Goal: Share content: Share content

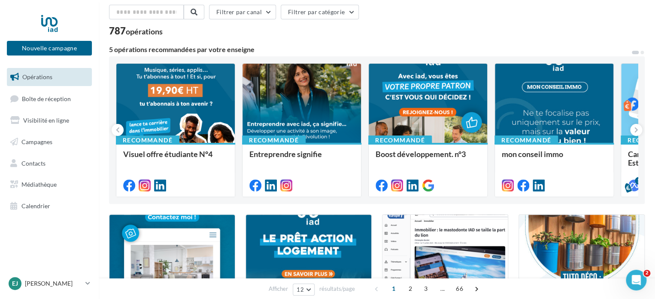
scroll to position [36, 0]
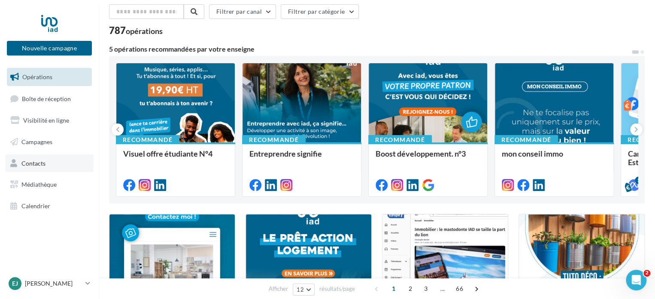
click at [46, 166] on link "Contacts" at bounding box center [49, 163] width 88 height 18
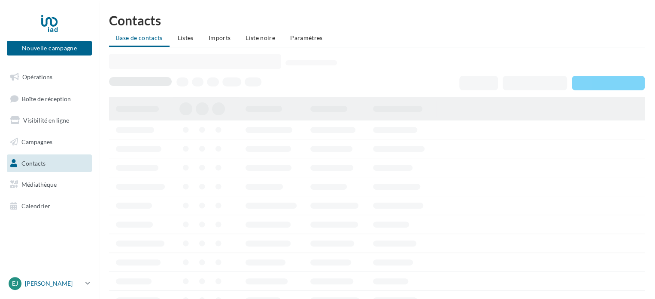
click at [57, 278] on div "EJ [PERSON_NAME] [EMAIL_ADDRESS][DOMAIN_NAME]" at bounding box center [45, 283] width 73 height 13
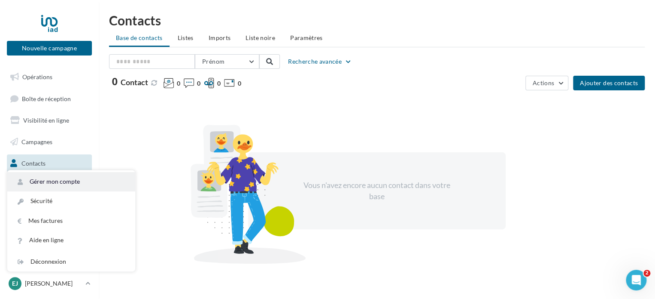
click at [67, 173] on link "Gérer mon compte" at bounding box center [71, 181] width 128 height 19
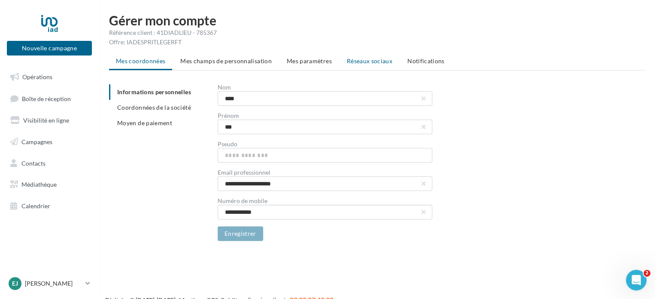
click at [368, 62] on span "Réseaux sociaux" at bounding box center [370, 60] width 46 height 7
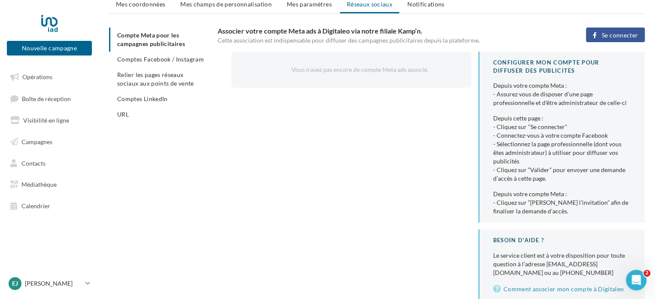
scroll to position [56, 0]
click at [140, 61] on span "Comptes Facebook / Instagram" at bounding box center [160, 59] width 87 height 7
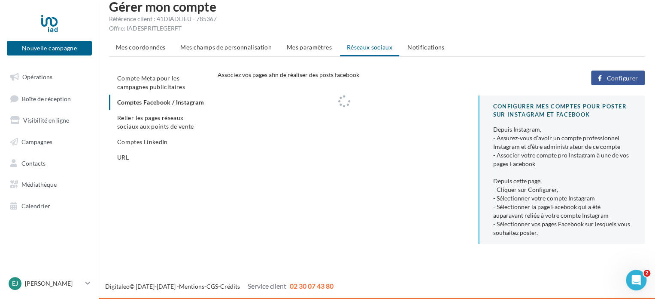
scroll to position [14, 0]
click at [621, 71] on button "Configurer" at bounding box center [618, 77] width 54 height 15
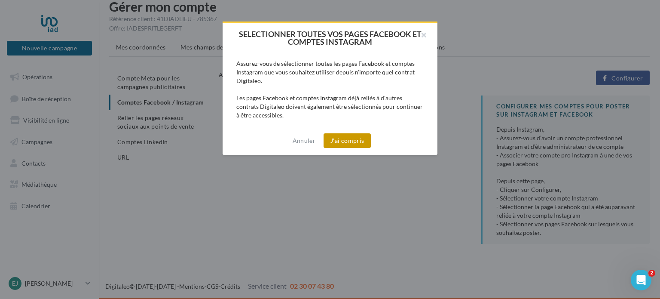
click at [336, 138] on button "J'ai compris" at bounding box center [346, 140] width 47 height 15
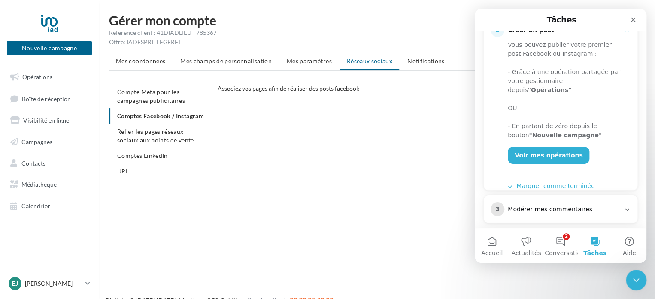
scroll to position [172, 0]
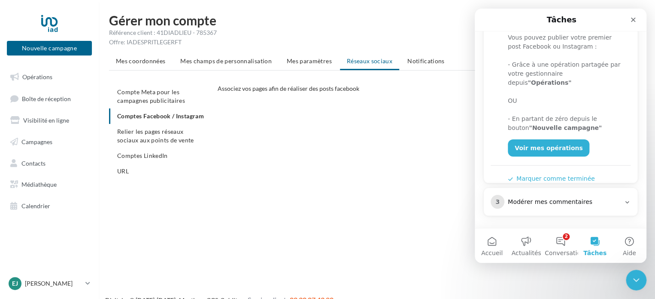
click at [582, 195] on div "3 Modérer mes commentaires" at bounding box center [561, 202] width 140 height 14
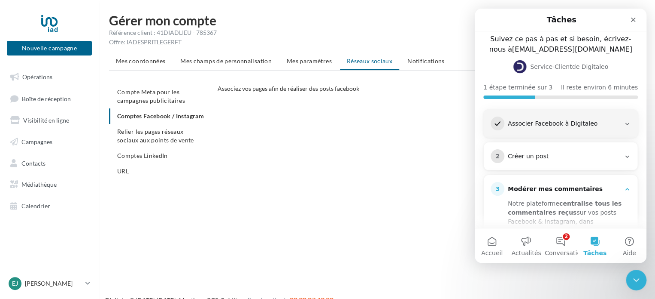
scroll to position [7, 0]
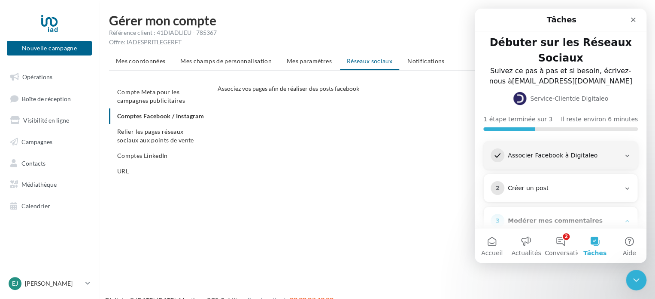
click at [552, 188] on div "Créer un post" at bounding box center [564, 188] width 113 height 9
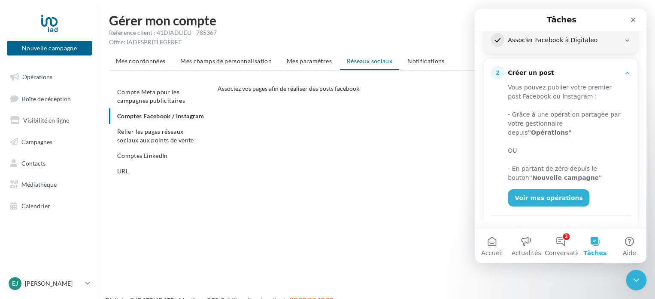
scroll to position [128, 0]
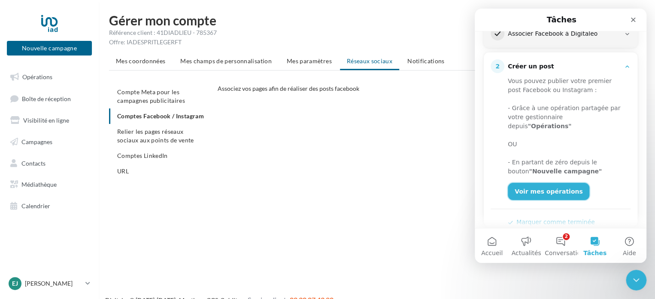
click at [551, 183] on link "Voir mes opérations" at bounding box center [549, 191] width 82 height 17
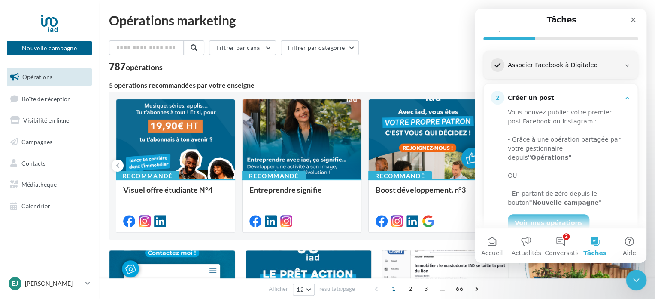
scroll to position [108, 0]
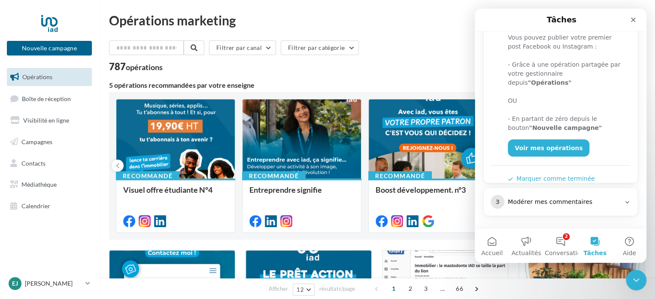
click at [543, 199] on div "Modérer mes commentaires" at bounding box center [564, 202] width 113 height 9
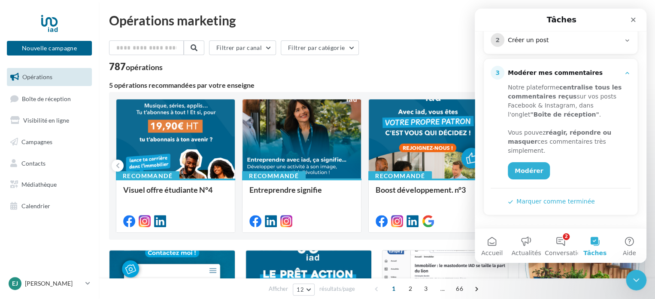
scroll to position [154, 0]
click at [525, 171] on link "Modérer" at bounding box center [529, 171] width 42 height 17
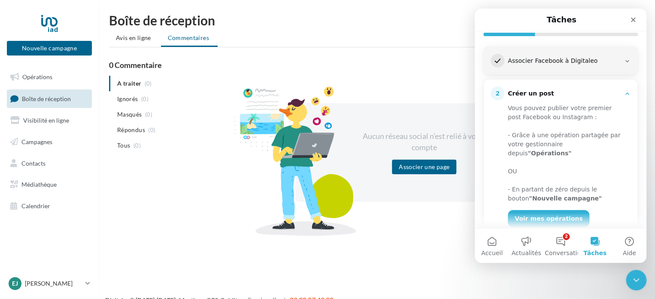
scroll to position [103, 0]
click at [565, 135] on div "- Grâce à une opération partagée par votre gestionnaire depuis "Opérations"" at bounding box center [566, 142] width 116 height 27
click at [532, 208] on link "Voir mes opérations" at bounding box center [549, 216] width 82 height 17
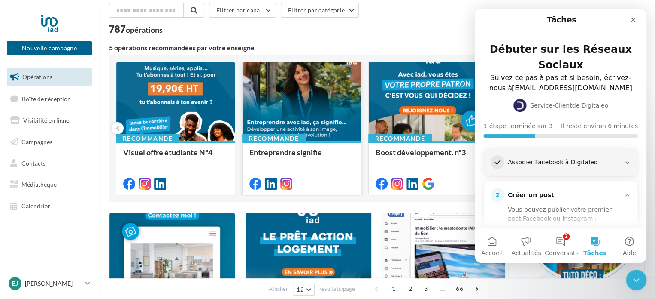
scroll to position [38, 0]
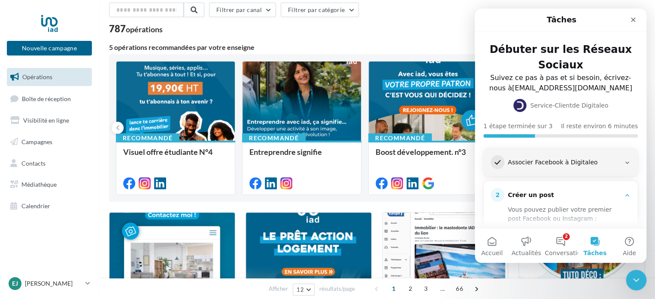
drag, startPoint x: 597, startPoint y: 23, endPoint x: 509, endPoint y: 25, distance: 87.7
click at [500, 25] on div "Tâches" at bounding box center [561, 19] width 161 height 15
click at [632, 20] on icon "Fermer" at bounding box center [633, 19] width 7 height 7
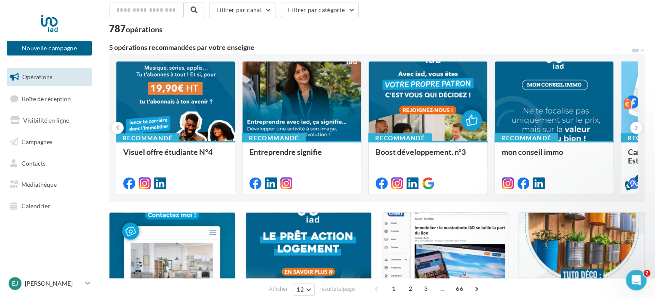
scroll to position [0, 0]
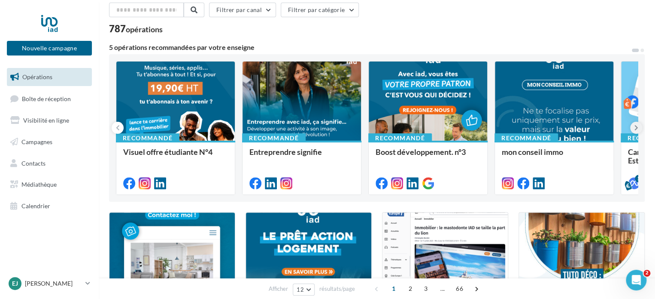
click at [636, 124] on icon at bounding box center [637, 127] width 4 height 9
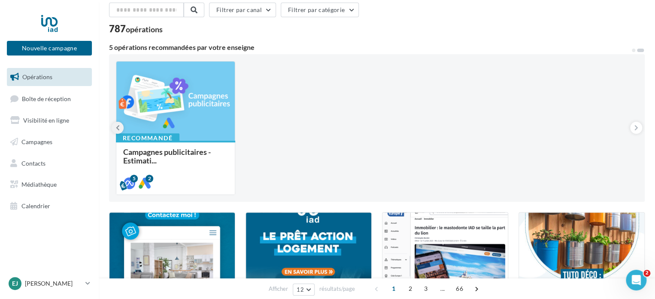
click at [120, 124] on button at bounding box center [118, 128] width 12 height 12
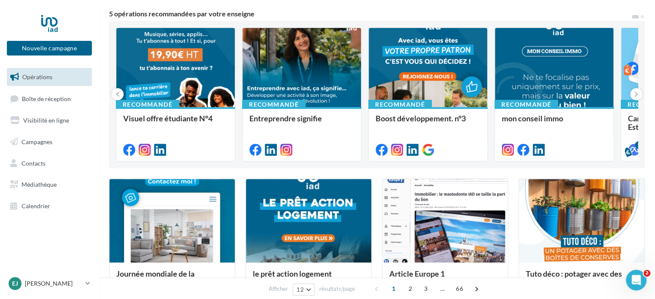
scroll to position [68, 0]
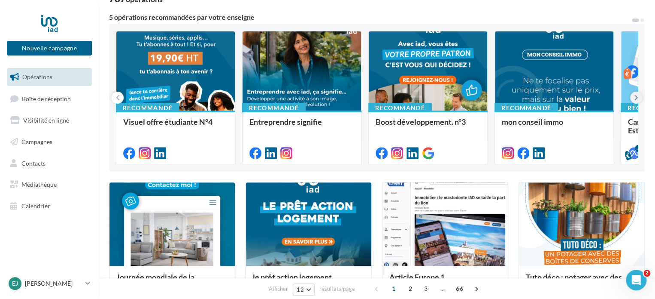
click at [636, 95] on icon at bounding box center [637, 97] width 4 height 9
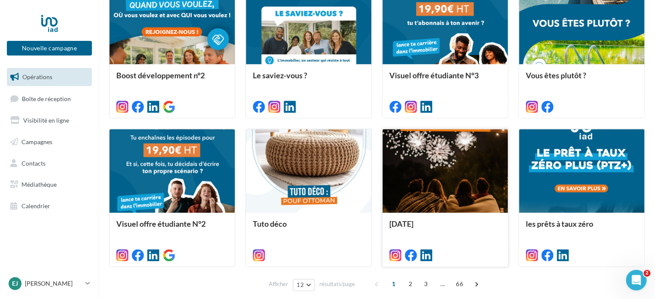
scroll to position [457, 0]
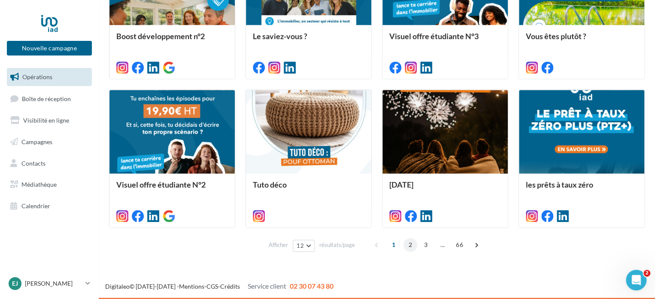
click at [408, 244] on span "2" at bounding box center [411, 245] width 14 height 14
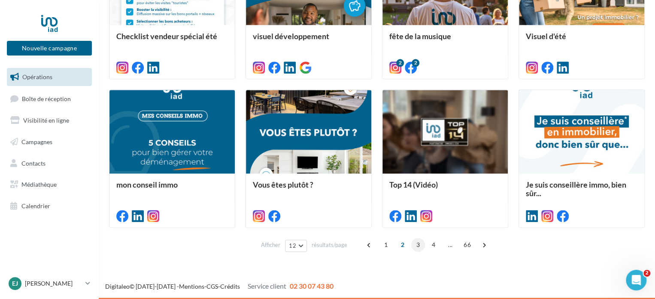
click at [421, 244] on span "3" at bounding box center [418, 245] width 14 height 14
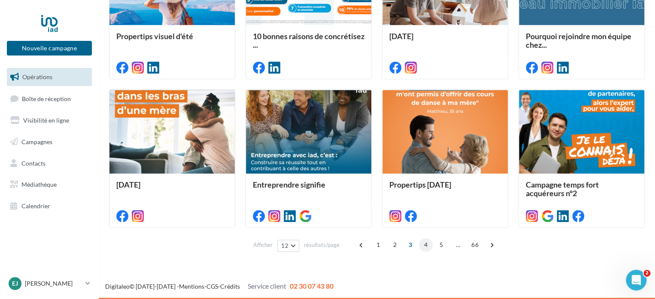
click at [429, 242] on span "4" at bounding box center [426, 245] width 14 height 14
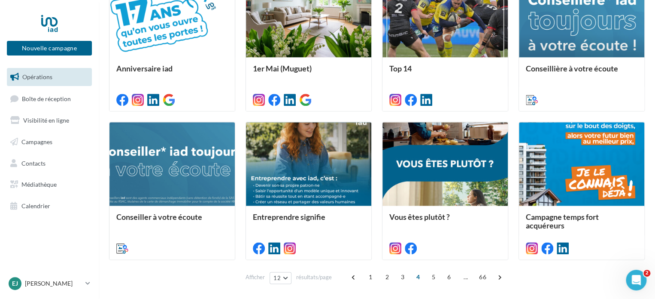
scroll to position [424, 0]
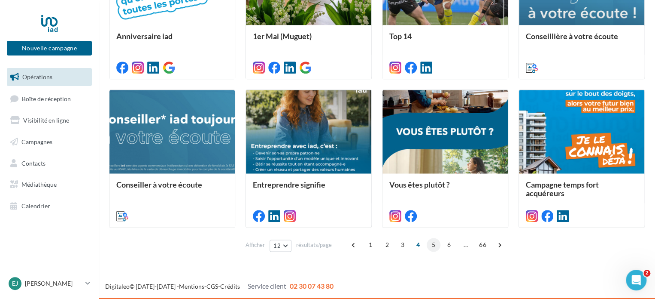
click at [430, 242] on span "5" at bounding box center [434, 245] width 14 height 14
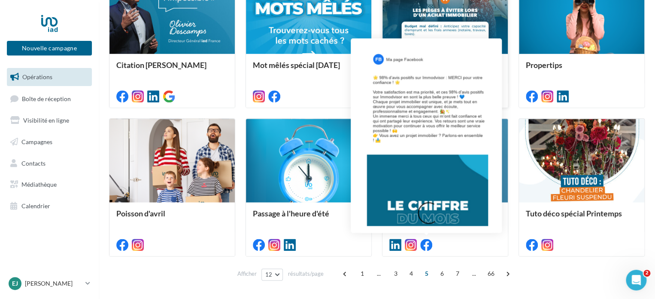
scroll to position [457, 0]
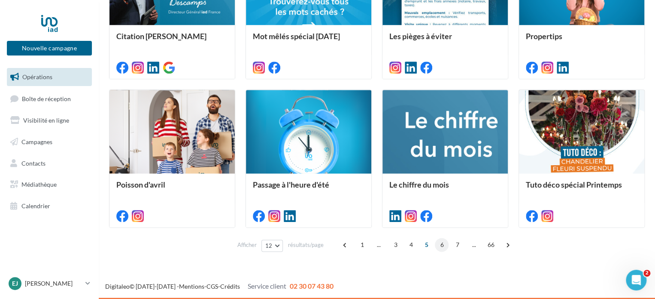
click at [438, 243] on span "6" at bounding box center [442, 245] width 14 height 14
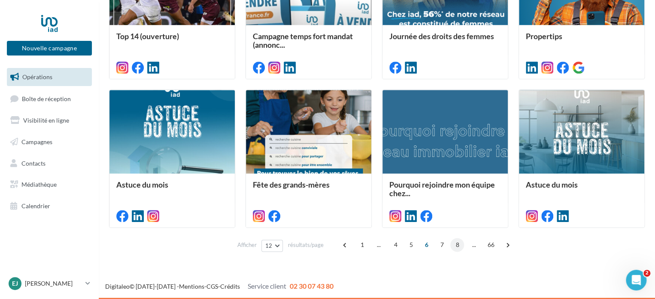
click at [457, 245] on span "8" at bounding box center [458, 245] width 14 height 14
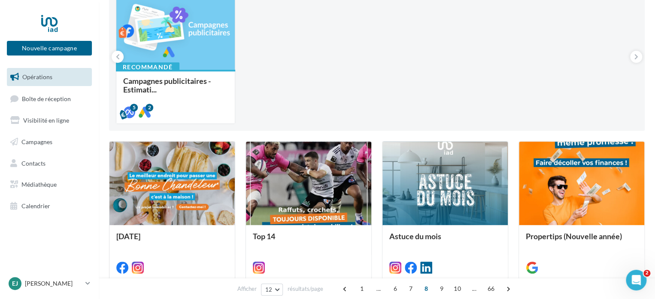
scroll to position [0, 0]
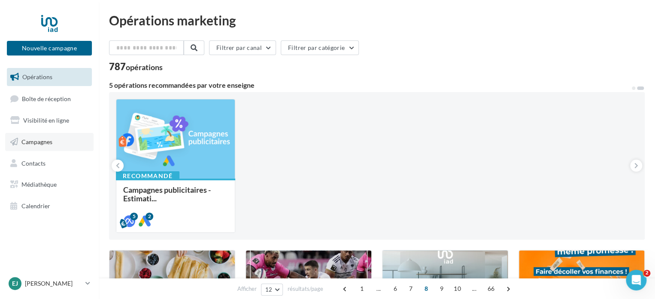
click at [44, 137] on link "Campagnes" at bounding box center [49, 142] width 88 height 18
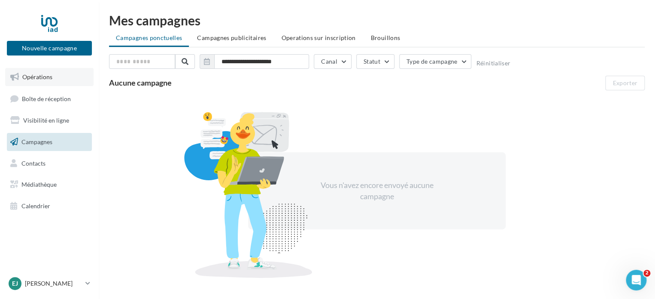
click at [48, 81] on link "Opérations" at bounding box center [49, 77] width 88 height 18
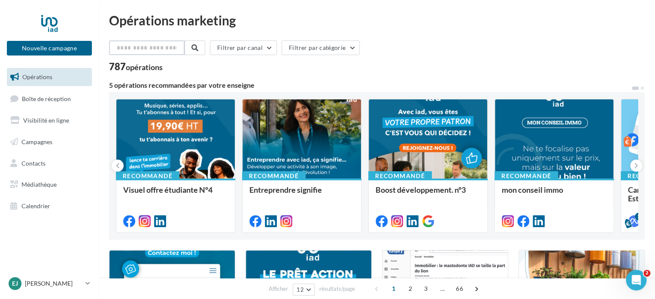
click at [177, 44] on input "text" at bounding box center [147, 47] width 76 height 15
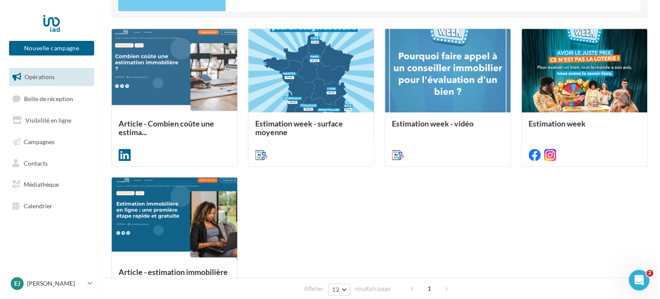
scroll to position [174, 0]
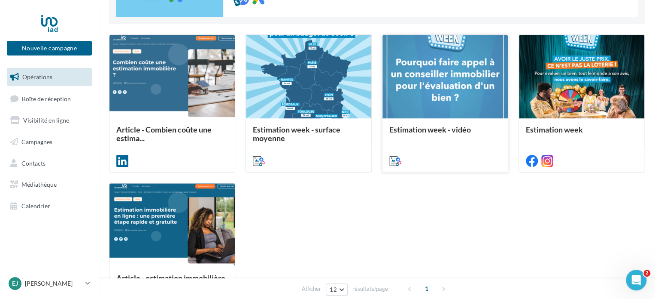
type input "**********"
click at [436, 125] on span "Estimation week - vidéo" at bounding box center [431, 129] width 82 height 9
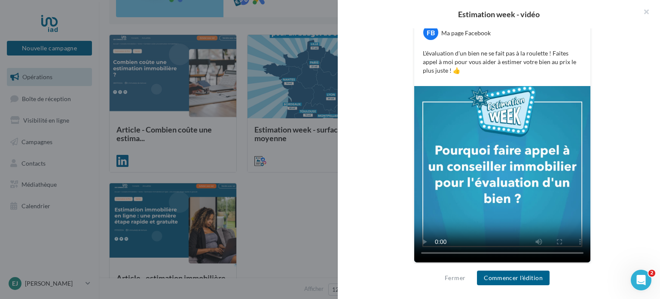
scroll to position [175, 0]
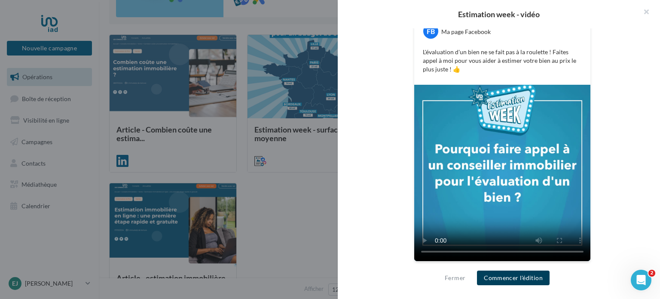
click at [503, 283] on button "Commencer l'édition" at bounding box center [513, 277] width 73 height 15
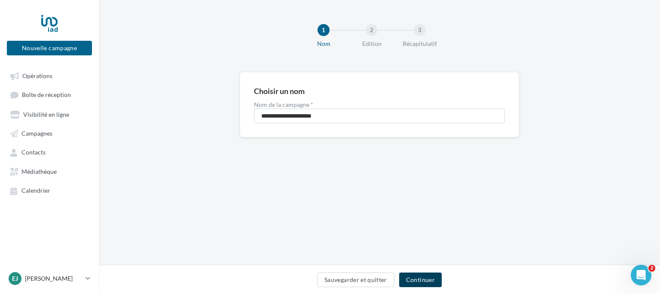
click at [414, 280] on button "Continuer" at bounding box center [420, 280] width 43 height 15
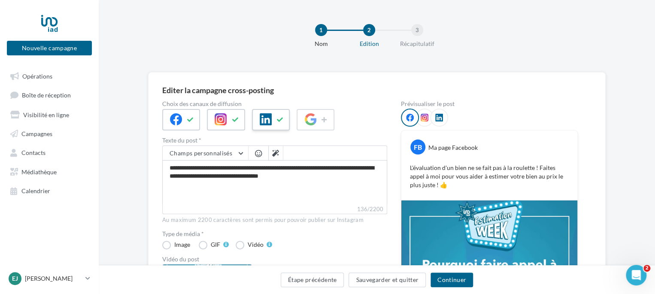
click at [280, 117] on icon at bounding box center [280, 120] width 7 height 6
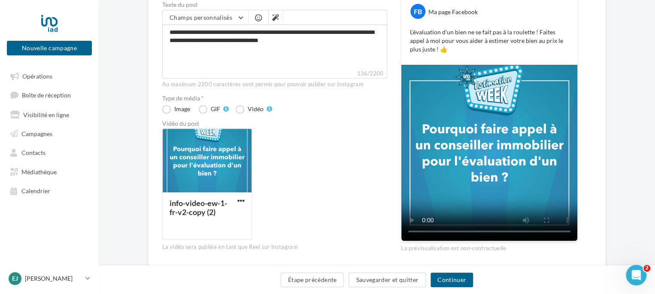
scroll to position [165, 0]
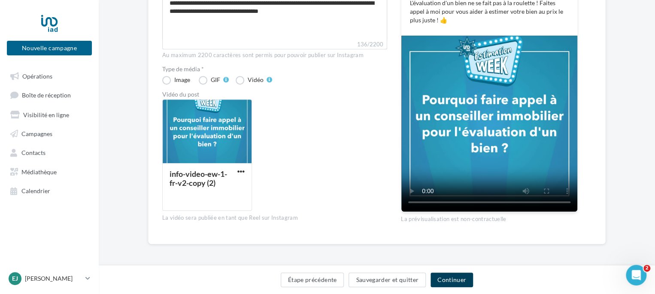
click at [446, 277] on button "Continuer" at bounding box center [452, 280] width 43 height 15
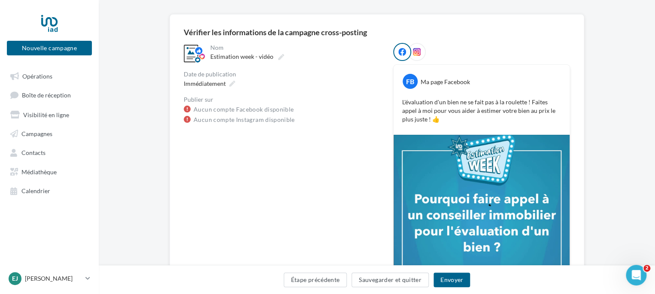
scroll to position [58, 0]
click at [345, 281] on button "Étape précédente" at bounding box center [316, 280] width 64 height 15
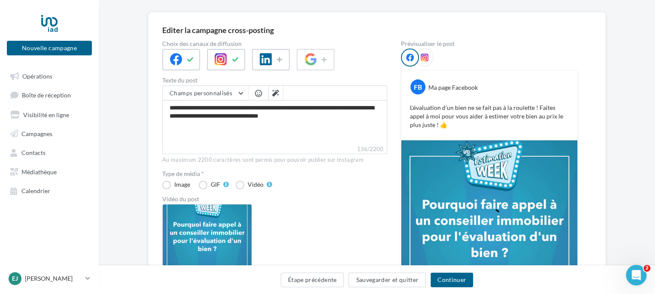
scroll to position [56, 0]
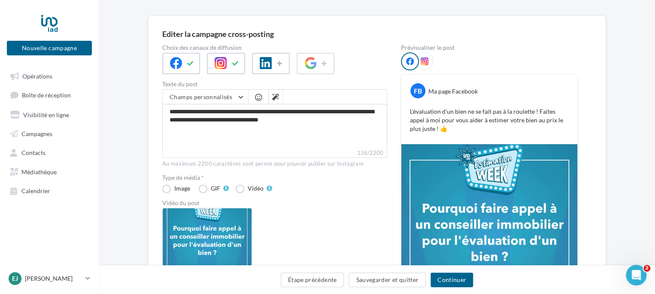
click at [427, 58] on icon at bounding box center [425, 62] width 8 height 8
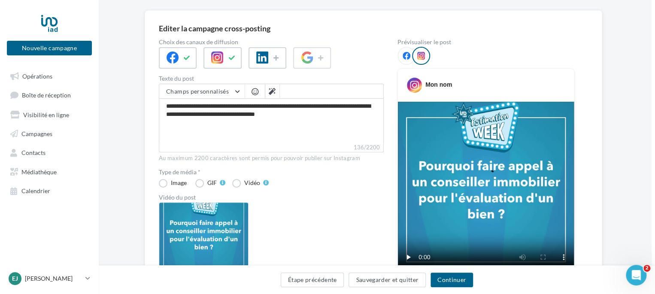
scroll to position [61, 3]
click at [408, 54] on icon at bounding box center [407, 56] width 8 height 8
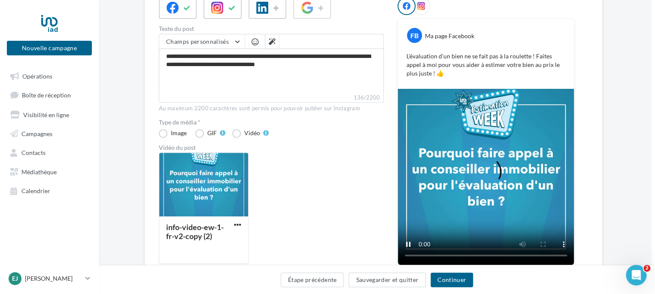
scroll to position [165, 3]
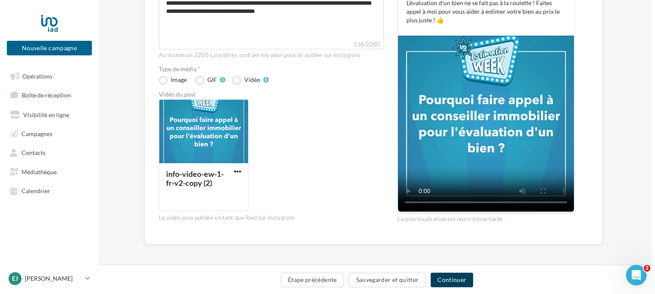
click at [454, 279] on button "Continuer" at bounding box center [452, 280] width 43 height 15
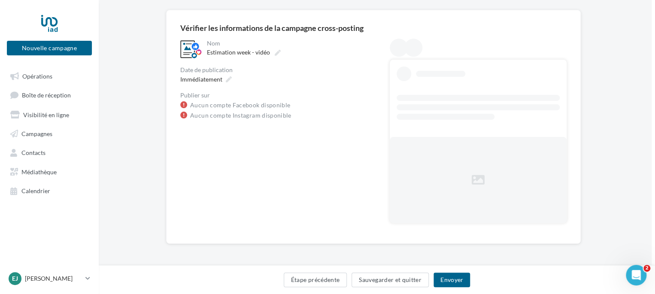
scroll to position [0, 3]
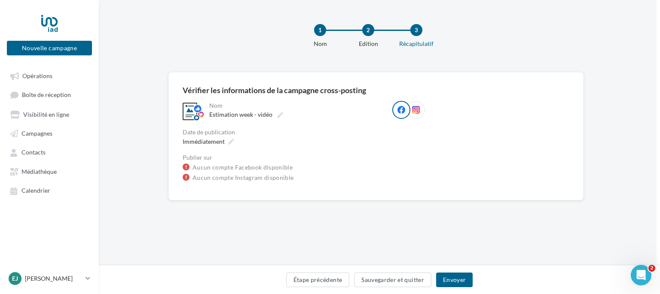
click at [265, 106] on div "Nom" at bounding box center [293, 106] width 168 height 6
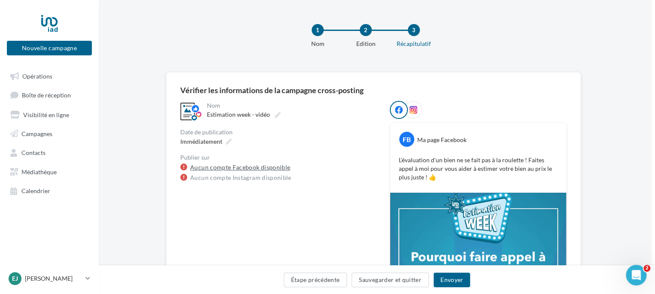
click at [247, 167] on link "Aucun compte Facebook disponible" at bounding box center [240, 167] width 100 height 10
click at [267, 164] on link "Aucun compte Facebook disponible" at bounding box center [240, 167] width 100 height 10
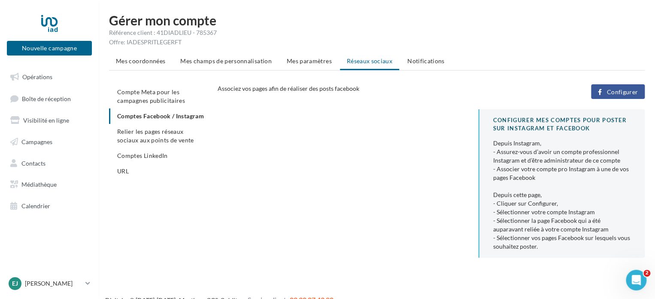
click at [628, 91] on span "Configurer" at bounding box center [622, 91] width 31 height 7
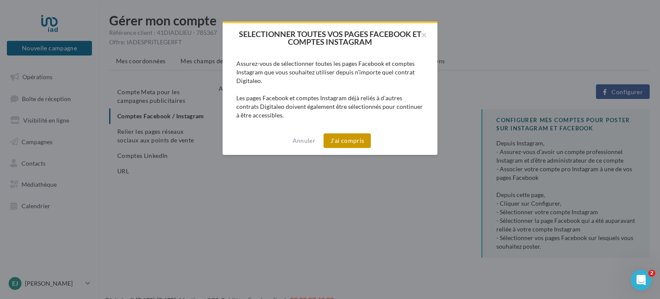
click at [338, 136] on button "J'ai compris" at bounding box center [346, 140] width 47 height 15
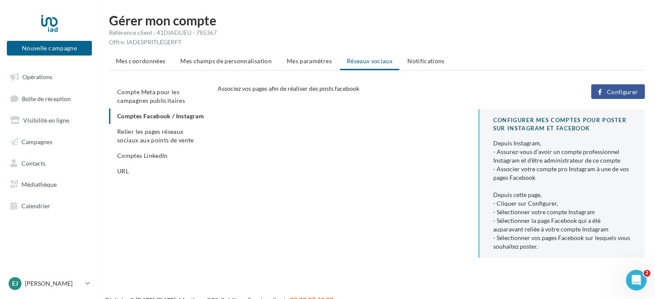
scroll to position [14, 0]
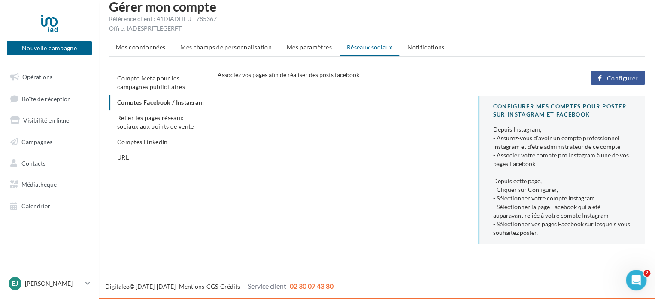
click at [620, 77] on span "Configurer" at bounding box center [622, 78] width 31 height 7
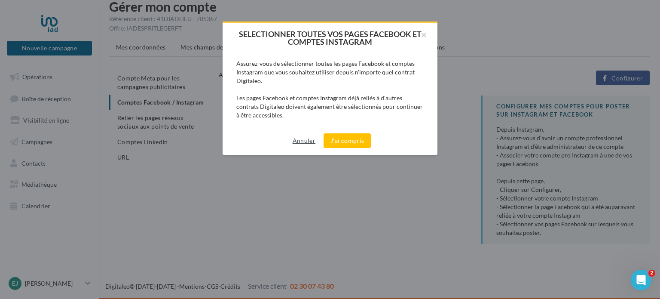
click at [305, 140] on button "Annuler" at bounding box center [304, 140] width 30 height 10
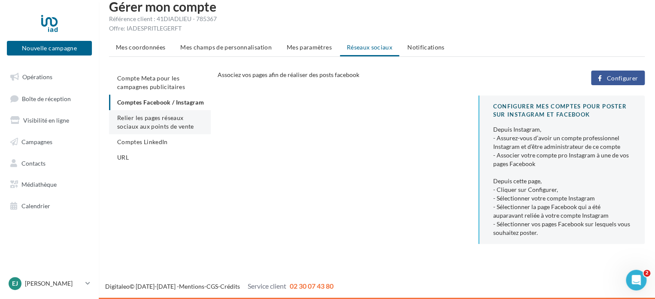
click at [163, 128] on span "Relier les pages réseaux sociaux aux points de vente" at bounding box center [155, 122] width 76 height 16
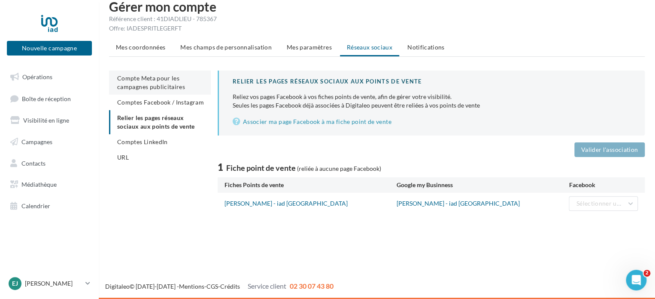
click at [156, 82] on li "Compte Meta pour les campagnes publicitaires" at bounding box center [160, 82] width 102 height 24
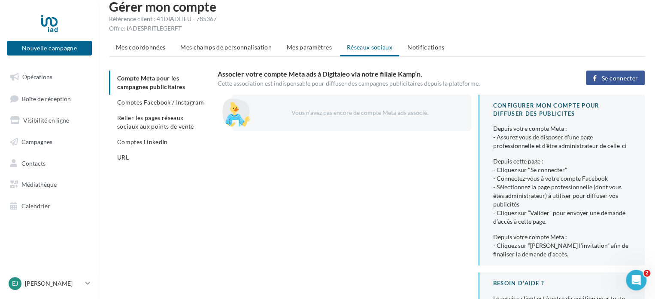
click at [629, 77] on span "Se connecter" at bounding box center [620, 78] width 36 height 7
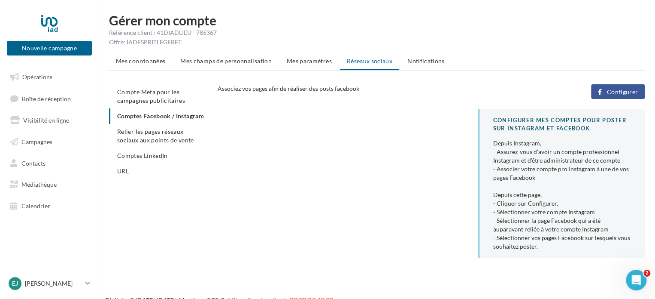
click at [621, 89] on span "Configurer" at bounding box center [622, 91] width 31 height 7
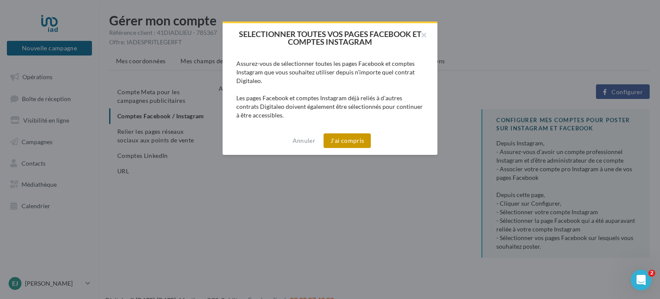
click at [353, 144] on button "J'ai compris" at bounding box center [346, 140] width 47 height 15
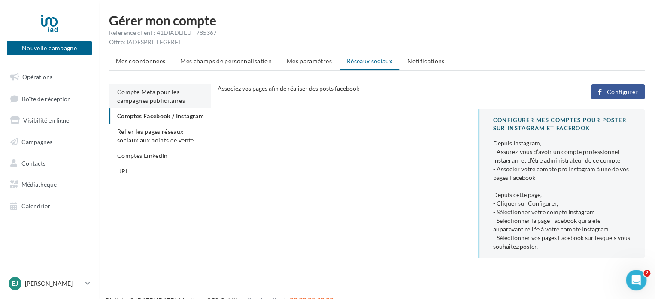
click at [122, 94] on span "Compte Meta pour les campagnes publicitaires" at bounding box center [151, 96] width 68 height 16
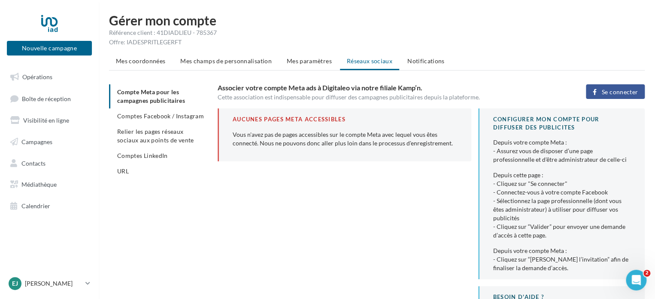
click at [334, 152] on div "Aucunes pages Meta accessibles Vous n'avez pas de pages accessibles sur le comp…" at bounding box center [345, 134] width 254 height 53
drag, startPoint x: 333, startPoint y: 139, endPoint x: 494, endPoint y: 202, distance: 173.2
click at [333, 139] on div "Vous n'avez pas de pages accessibles sur le compte Meta avec lequel vous êtes c…" at bounding box center [345, 138] width 225 height 17
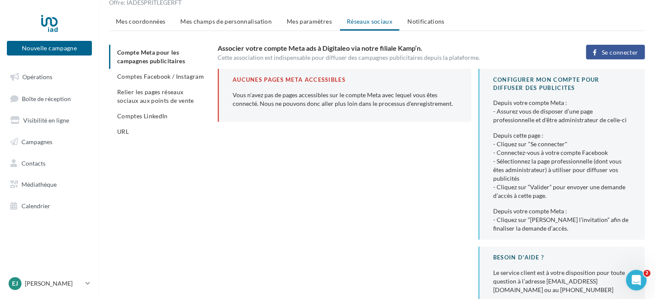
scroll to position [39, 0]
click at [539, 197] on div "Depuis cette page : - Cliquez sur "Se connecter" - Connectez-vous à votre compt…" at bounding box center [563, 166] width 138 height 69
drag, startPoint x: 519, startPoint y: 215, endPoint x: 541, endPoint y: 175, distance: 45.6
click at [524, 204] on p "Depuis votre compte Meta : - Assurez vous de disposer d’une page professionnell…" at bounding box center [563, 166] width 138 height 134
drag, startPoint x: 541, startPoint y: 172, endPoint x: 542, endPoint y: 125, distance: 46.4
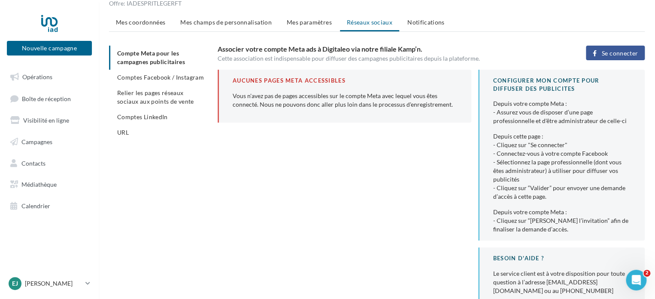
click at [541, 168] on div "Depuis cette page : - Cliquez sur "Se connecter" - Connectez-vous à votre compt…" at bounding box center [563, 166] width 138 height 69
click at [542, 110] on div "Depuis votre compte Meta : - Assurez vous de disposer d’une page professionnell…" at bounding box center [563, 112] width 138 height 26
click at [533, 104] on div "Depuis votre compte Meta : - Assurez vous de disposer d’une page professionnell…" at bounding box center [563, 112] width 138 height 26
click at [612, 47] on button "Se connecter" at bounding box center [615, 53] width 59 height 15
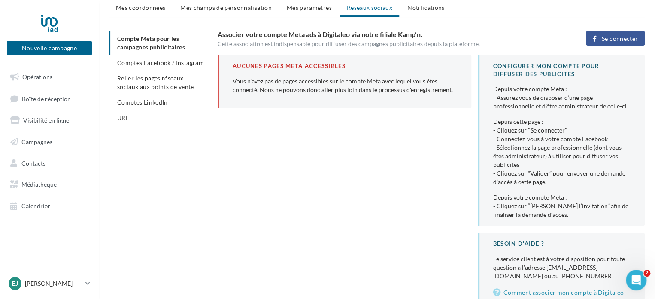
scroll to position [52, 0]
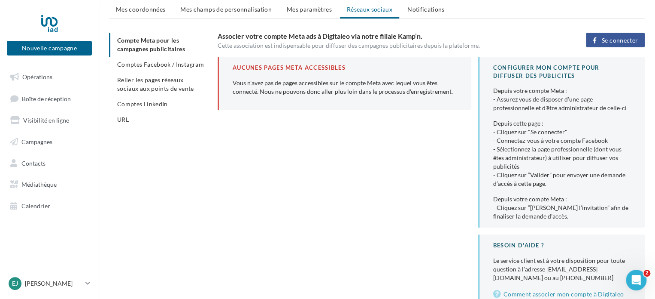
click at [606, 41] on span "Se connecter" at bounding box center [620, 40] width 36 height 7
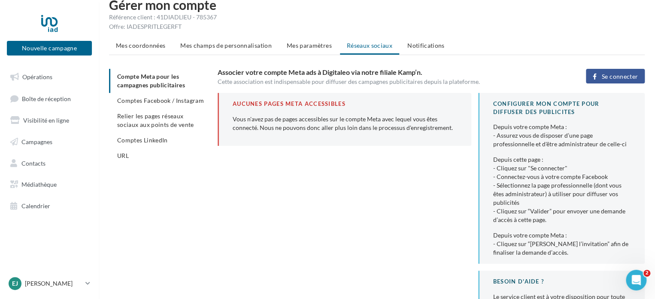
scroll to position [15, 0]
click at [312, 45] on span "Mes paramètres" at bounding box center [309, 45] width 45 height 7
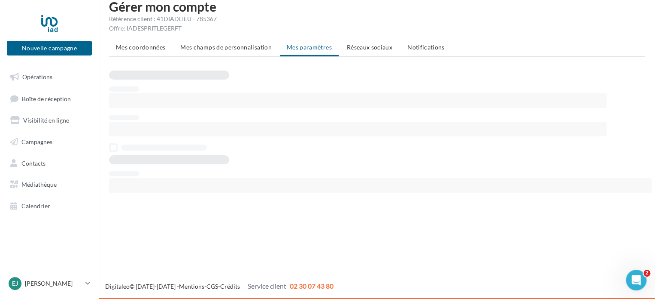
scroll to position [14, 0]
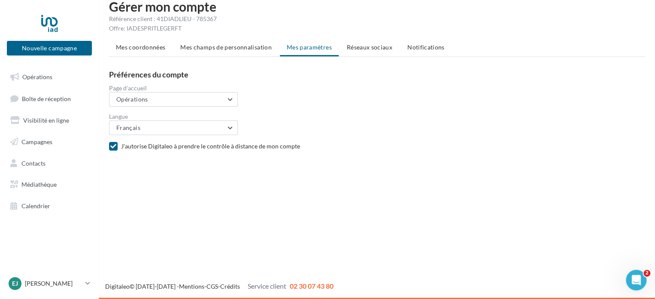
click at [361, 45] on span "Réseaux sociaux" at bounding box center [370, 46] width 46 height 7
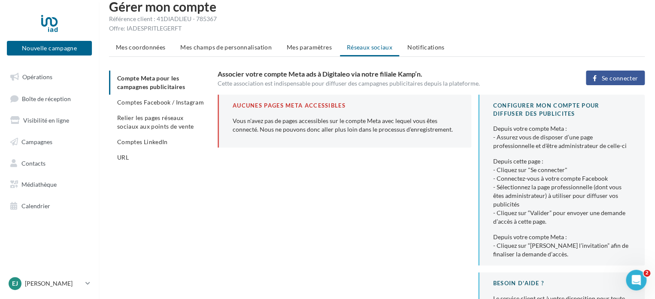
scroll to position [15, 0]
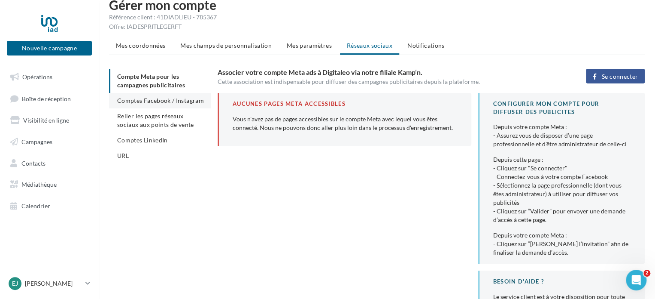
click at [171, 98] on span "Comptes Facebook / Instagram" at bounding box center [160, 100] width 87 height 7
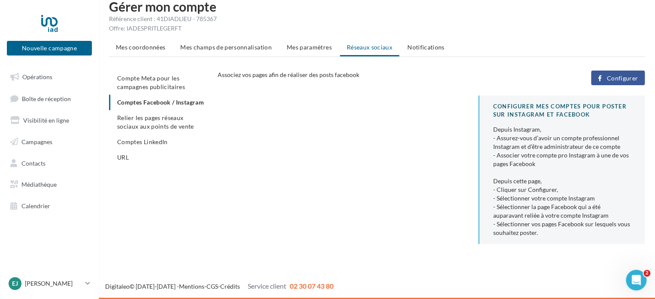
click at [624, 75] on span "Configurer" at bounding box center [622, 78] width 31 height 7
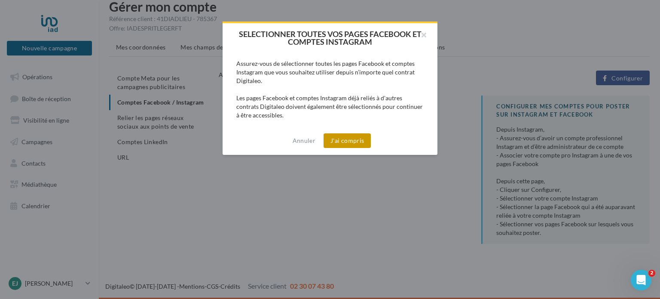
click at [366, 135] on button "J'ai compris" at bounding box center [346, 140] width 47 height 15
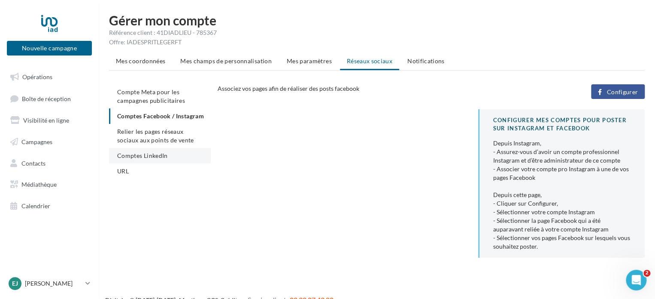
click at [121, 163] on li "Comptes LinkedIn" at bounding box center [160, 155] width 102 height 15
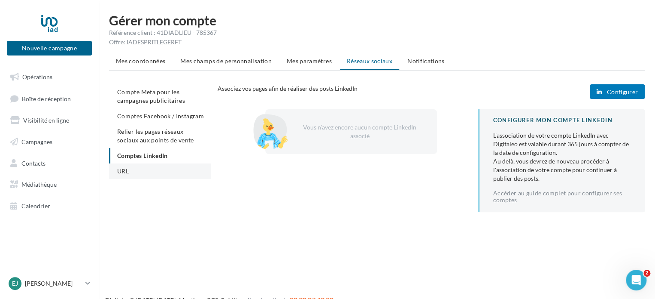
click at [125, 165] on li "URL" at bounding box center [160, 170] width 102 height 15
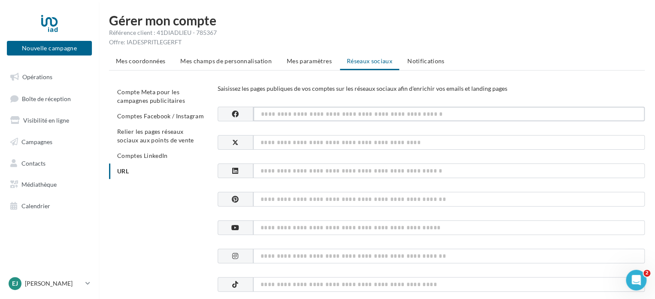
click at [323, 109] on input at bounding box center [449, 114] width 392 height 15
click at [299, 112] on input at bounding box center [449, 114] width 392 height 15
paste input "**********"
type input "**********"
click at [278, 257] on input at bounding box center [449, 255] width 392 height 15
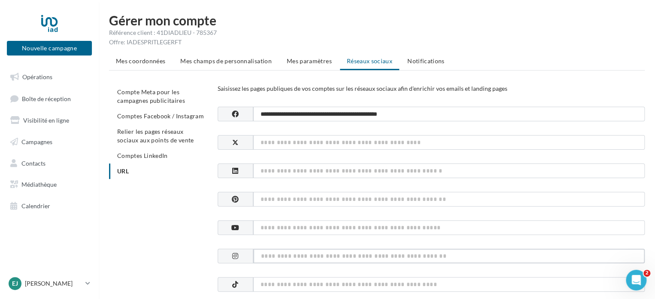
click at [282, 252] on input at bounding box center [449, 255] width 392 height 15
paste input "**********"
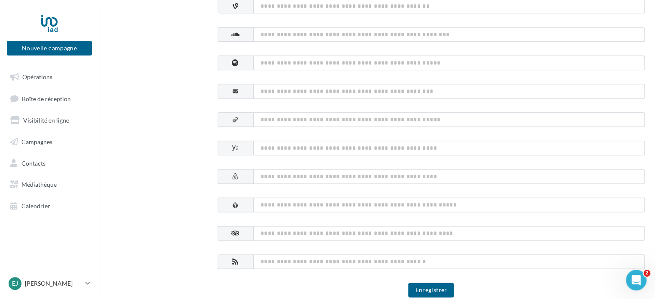
scroll to position [483, 0]
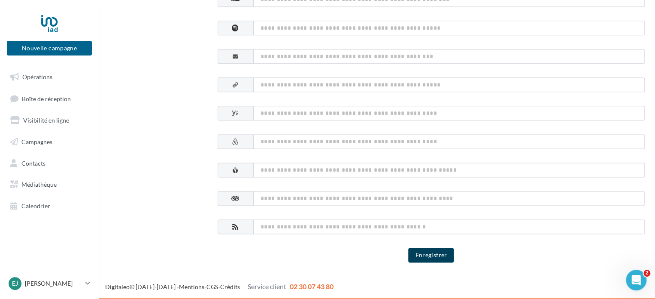
type input "**********"
click at [430, 249] on button "Enregistrer" at bounding box center [431, 254] width 46 height 15
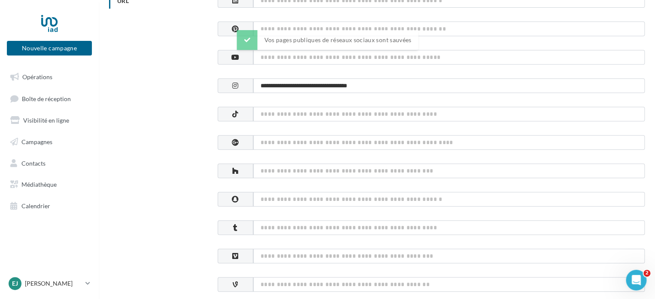
scroll to position [0, 0]
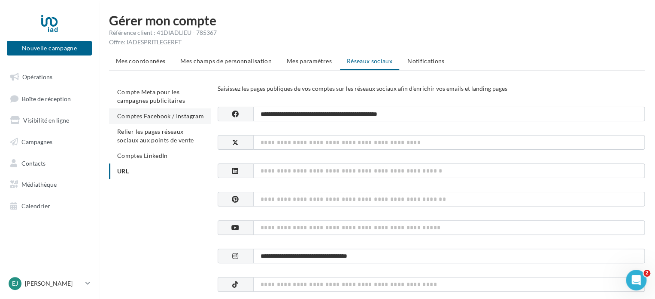
click at [163, 113] on span "Comptes Facebook / Instagram" at bounding box center [160, 115] width 87 height 7
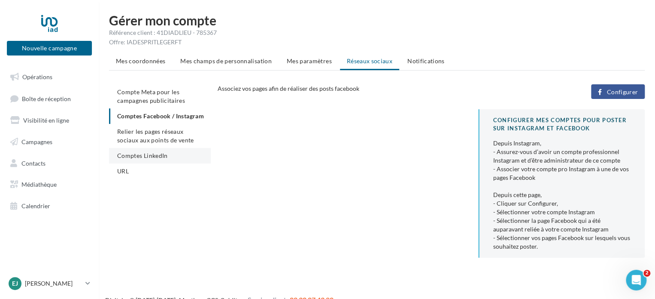
click at [150, 163] on li "Comptes LinkedIn" at bounding box center [160, 155] width 102 height 15
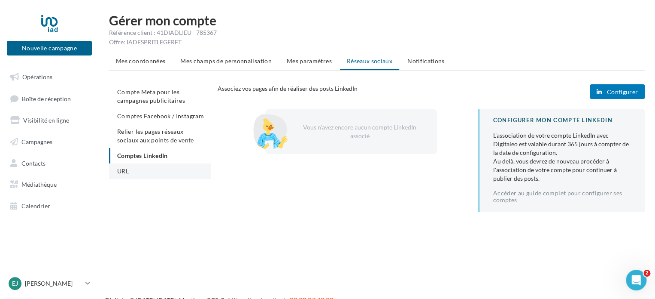
click at [144, 168] on li "URL" at bounding box center [160, 170] width 102 height 15
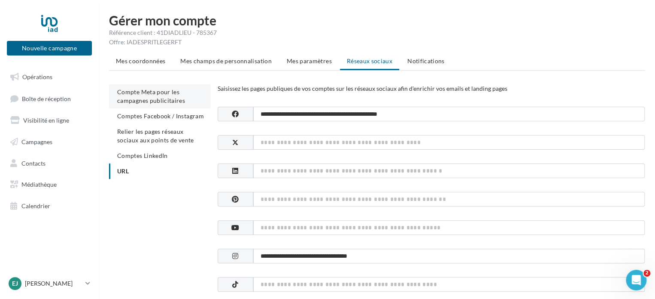
click at [152, 96] on li "Compte Meta pour les campagnes publicitaires" at bounding box center [160, 96] width 102 height 24
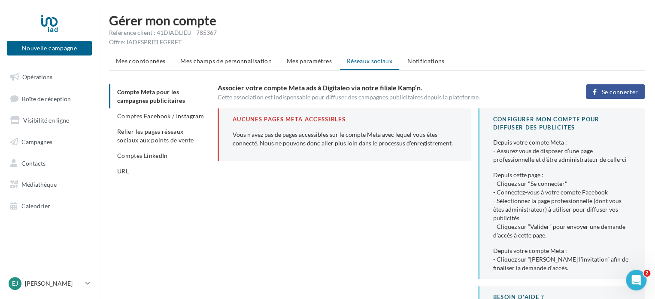
click at [281, 139] on div "Vous n'avez pas de pages accessibles sur le compte Meta avec lequel vous êtes c…" at bounding box center [345, 138] width 225 height 17
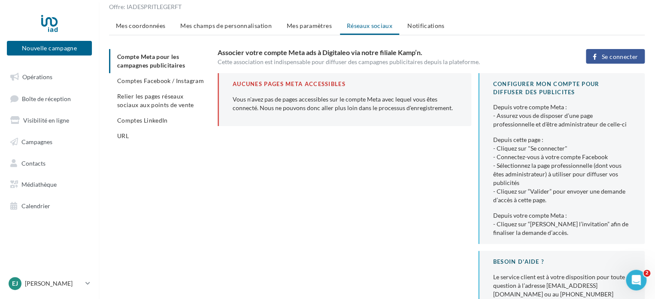
scroll to position [36, 0]
click at [612, 55] on span "Se connecter" at bounding box center [620, 56] width 36 height 7
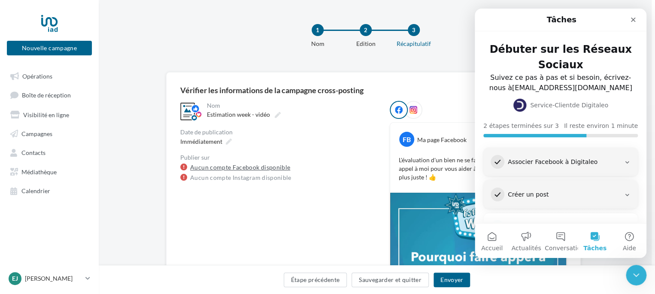
scroll to position [15, 0]
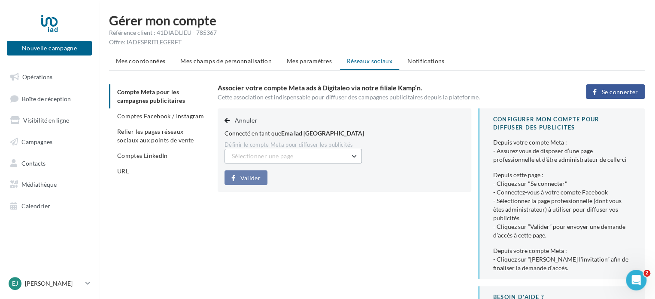
click at [275, 158] on span "Sélectionner une page" at bounding box center [262, 155] width 61 height 7
click at [287, 176] on span "Ema JOLY - IAD France (Admin)" at bounding box center [291, 177] width 106 height 7
click at [258, 174] on span "Valider" at bounding box center [251, 177] width 20 height 7
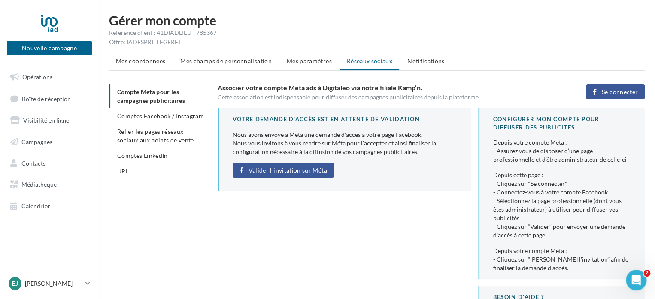
click at [290, 167] on span "Valider l'invitation sur Méta" at bounding box center [288, 170] width 79 height 7
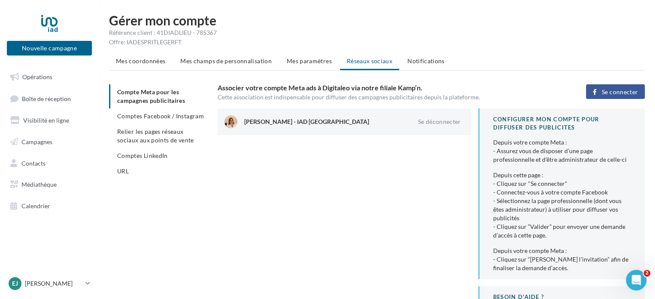
click at [183, 107] on ul "Compte Meta pour les campagnes publicitaires Comptes Facebook / Instagram Relie…" at bounding box center [160, 131] width 102 height 94
click at [185, 114] on span "Comptes Facebook / Instagram" at bounding box center [160, 115] width 87 height 7
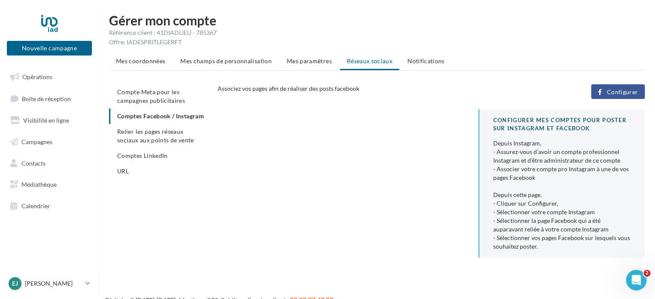
click at [602, 84] on button "Configurer" at bounding box center [618, 91] width 54 height 15
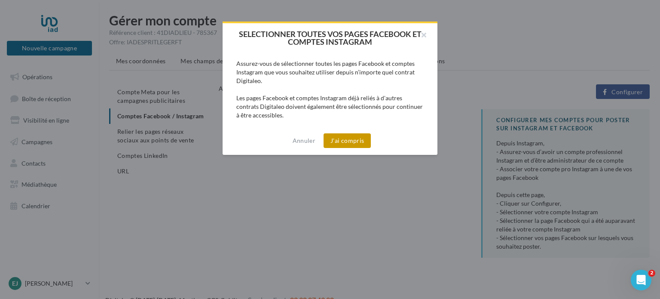
click at [348, 134] on button "J'ai compris" at bounding box center [346, 140] width 47 height 15
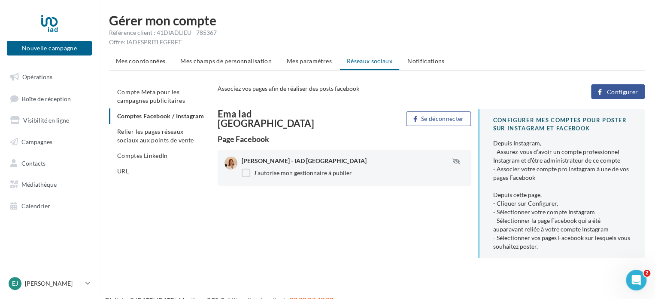
click at [606, 90] on button "Configurer" at bounding box center [618, 91] width 54 height 15
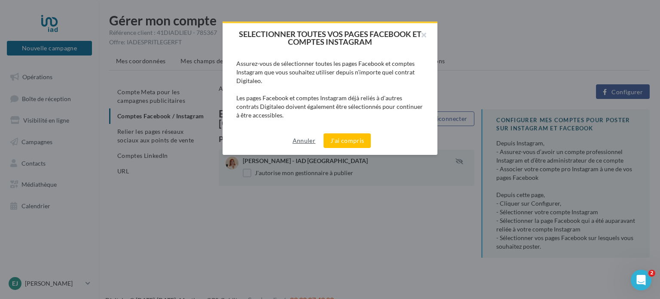
click at [309, 140] on button "Annuler" at bounding box center [304, 140] width 30 height 10
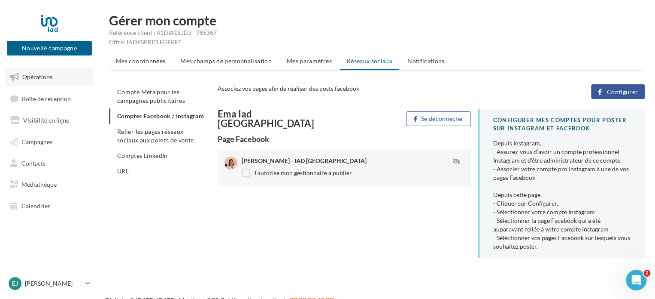
click at [46, 73] on span "Opérations" at bounding box center [37, 76] width 30 height 7
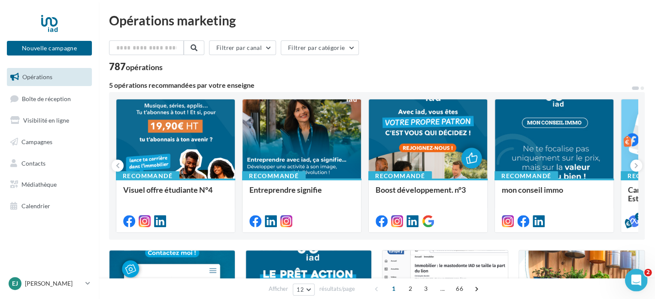
click at [627, 271] on div "Ouvrir le Messenger Intercom" at bounding box center [635, 278] width 28 height 28
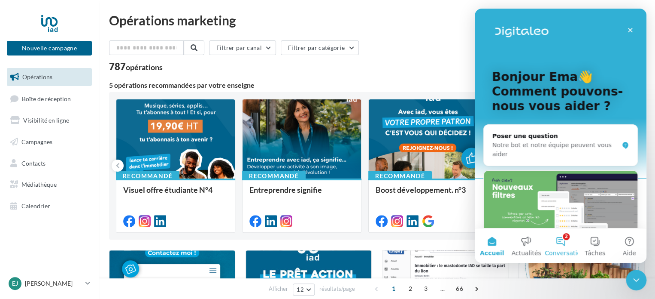
click at [563, 244] on button "2 Conversations" at bounding box center [561, 245] width 34 height 34
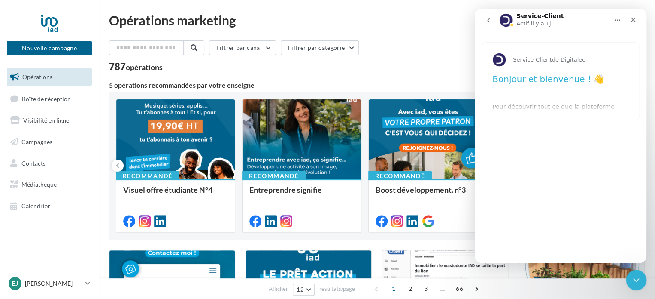
click at [488, 19] on icon "go back" at bounding box center [489, 20] width 3 height 4
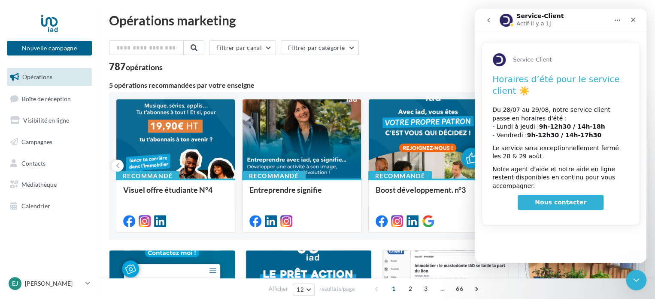
click at [489, 20] on icon "go back" at bounding box center [488, 20] width 7 height 7
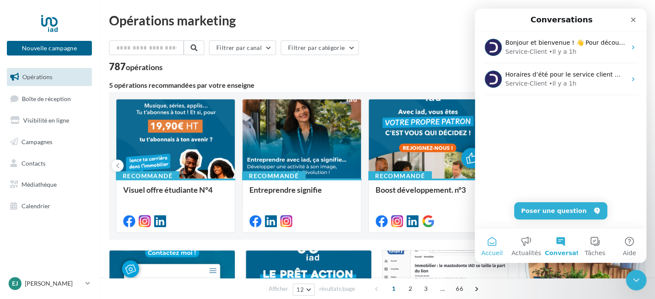
click at [495, 250] on span "Accueil" at bounding box center [491, 253] width 21 height 6
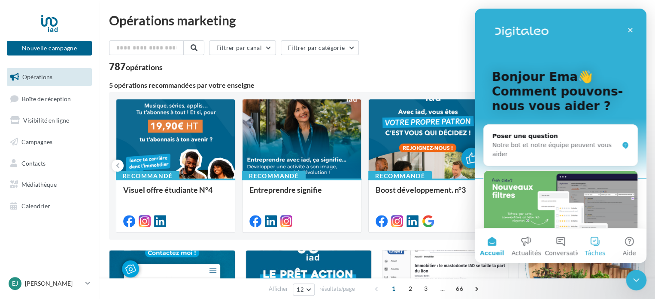
click at [585, 245] on button "Tâches" at bounding box center [595, 245] width 34 height 34
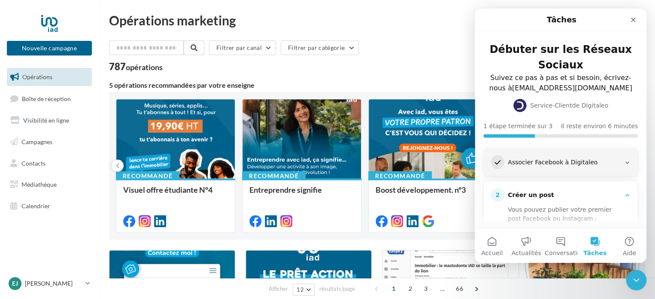
click at [586, 171] on div "1 Associer Facebook à Digitaleo" at bounding box center [561, 161] width 154 height 27
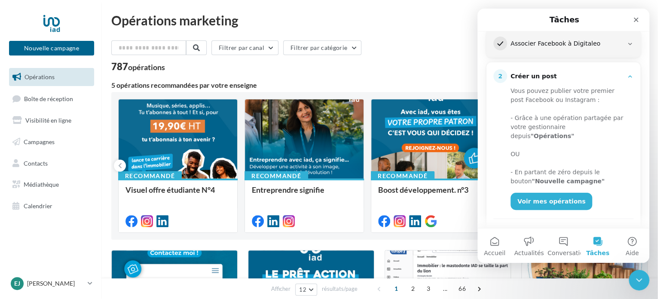
scroll to position [119, 0]
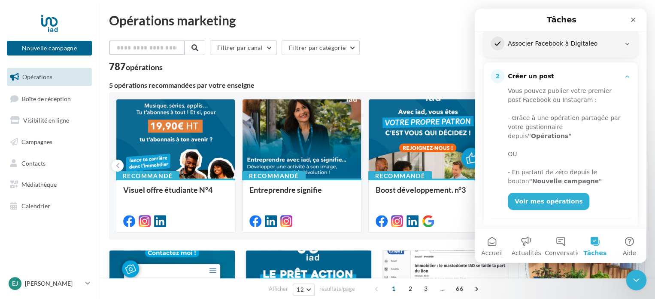
click at [154, 53] on input "text" at bounding box center [147, 47] width 76 height 15
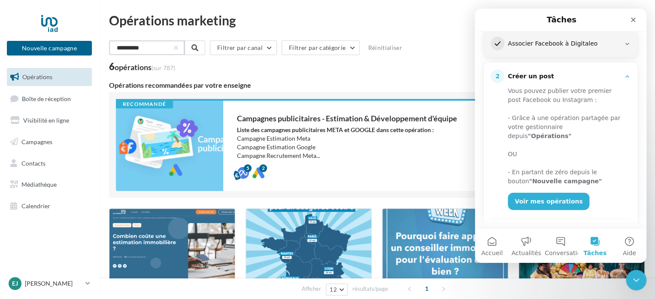
type input "**********"
click at [292, 65] on div "6 opérations (sur 787)" at bounding box center [377, 67] width 536 height 11
click at [287, 145] on li "Campagne Estimation Google" at bounding box center [376, 147] width 278 height 9
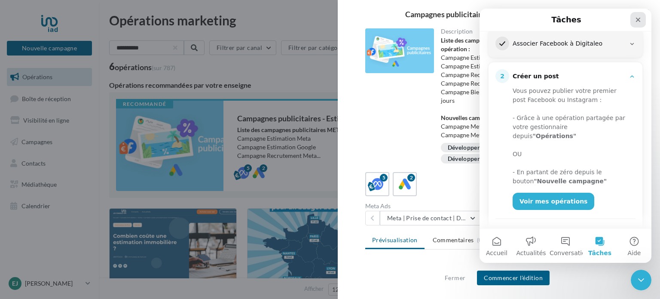
click at [631, 19] on div "Fermer" at bounding box center [637, 19] width 15 height 15
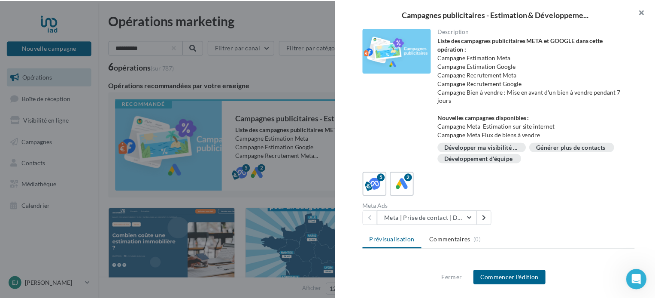
scroll to position [0, 0]
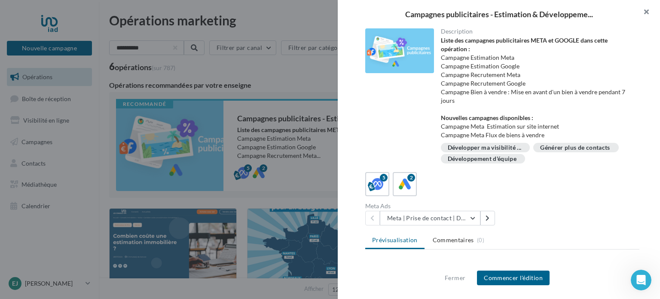
click at [646, 8] on button "button" at bounding box center [642, 13] width 34 height 26
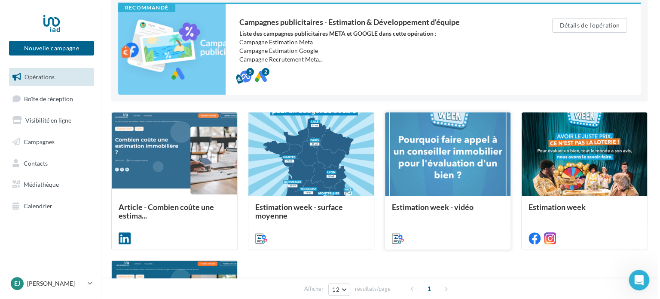
scroll to position [97, 0]
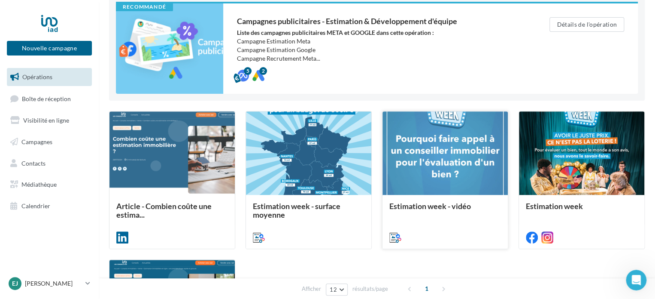
click at [421, 195] on div "Estimation week - vidéo" at bounding box center [445, 221] width 125 height 53
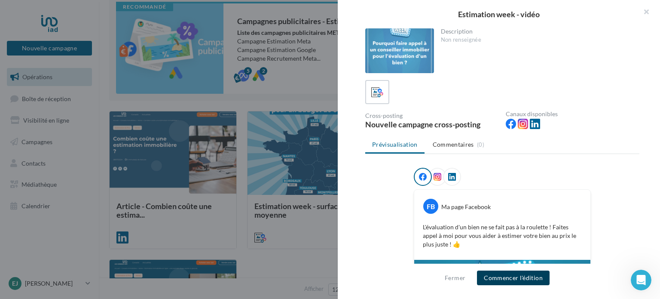
drag, startPoint x: 512, startPoint y: 274, endPoint x: 494, endPoint y: 270, distance: 17.8
click at [511, 274] on button "Commencer l'édition" at bounding box center [513, 277] width 73 height 15
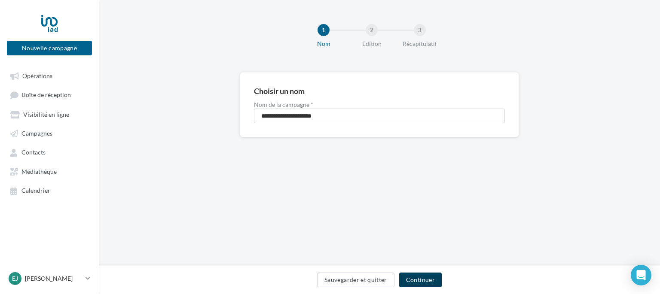
click at [423, 280] on button "Continuer" at bounding box center [420, 280] width 43 height 15
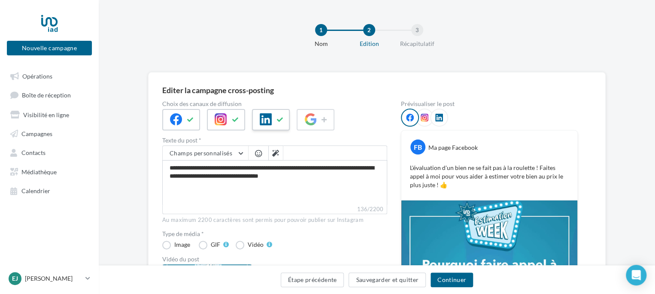
click at [278, 119] on icon at bounding box center [280, 120] width 7 height 6
click at [238, 177] on textarea "**********" at bounding box center [274, 182] width 225 height 45
type textarea "**********"
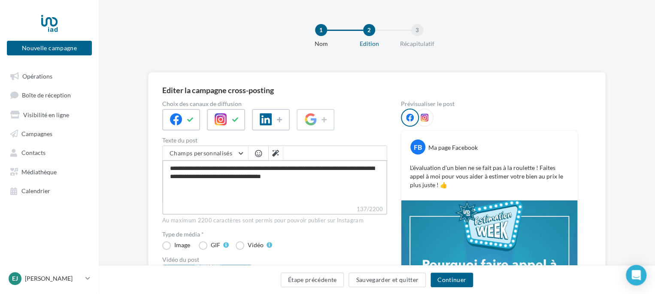
type textarea "**********"
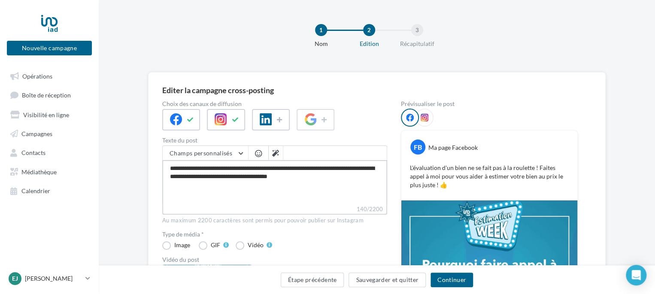
type textarea "**********"
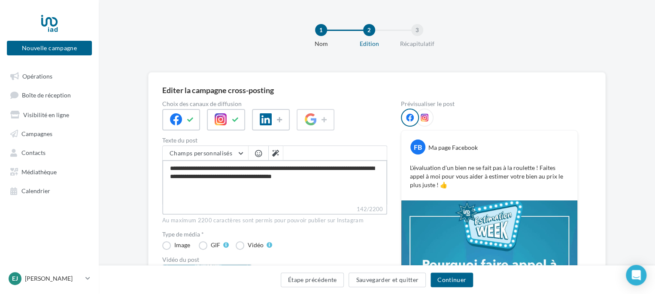
type textarea "**********"
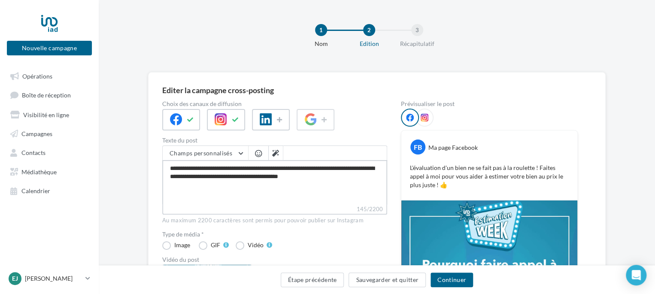
type textarea "**********"
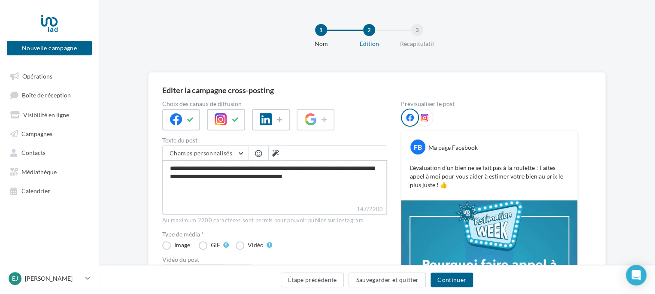
type textarea "**********"
click at [339, 177] on textarea "**********" at bounding box center [274, 182] width 225 height 45
type textarea "**********"
click at [428, 113] on div at bounding box center [425, 118] width 18 height 18
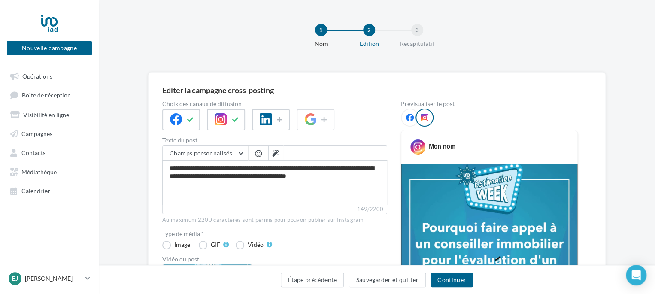
click at [411, 114] on icon at bounding box center [410, 118] width 8 height 8
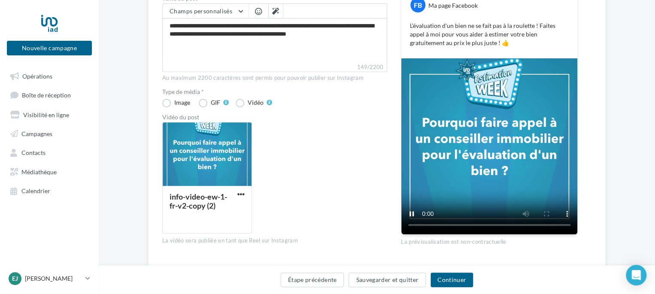
scroll to position [165, 0]
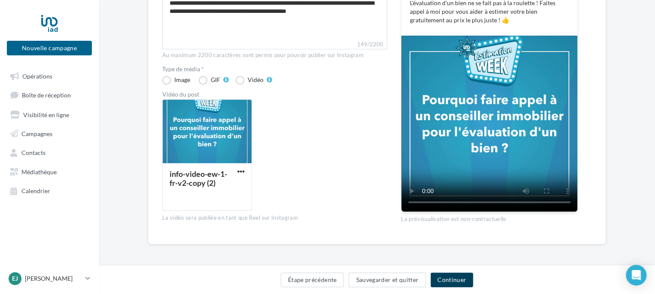
click at [435, 276] on button "Continuer" at bounding box center [452, 280] width 43 height 15
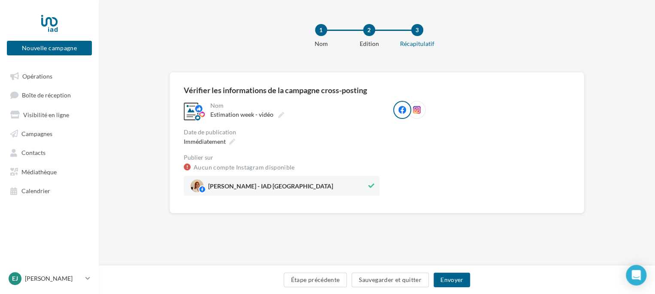
scroll to position [0, 0]
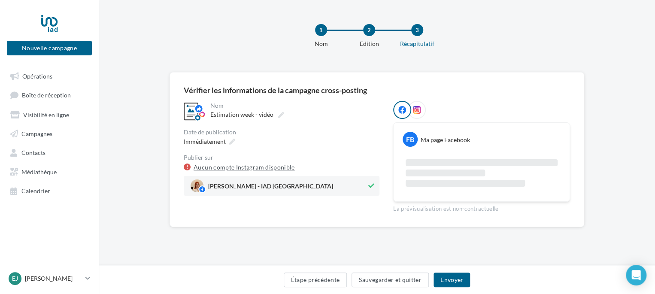
click at [262, 165] on link "Aucun compte Instagram disponible" at bounding box center [244, 167] width 101 height 10
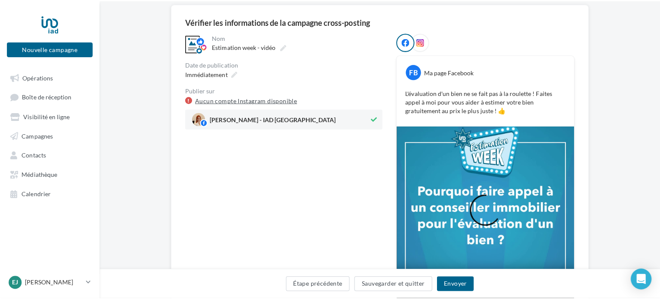
scroll to position [67, 0]
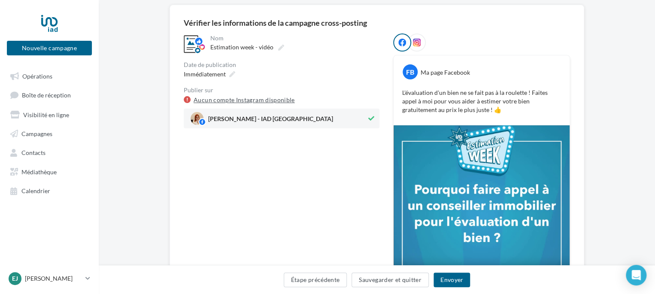
click at [247, 99] on link "Aucun compte Instagram disponible" at bounding box center [244, 100] width 101 height 10
click at [454, 284] on button "Envoyer" at bounding box center [452, 280] width 37 height 15
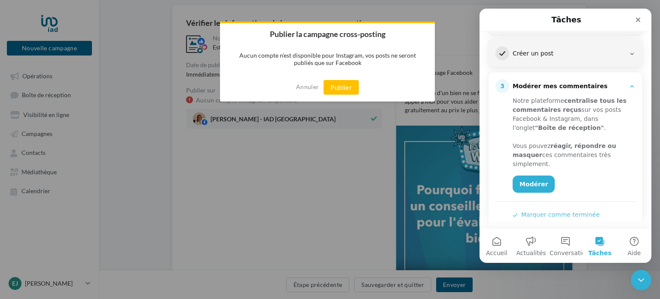
scroll to position [154, 0]
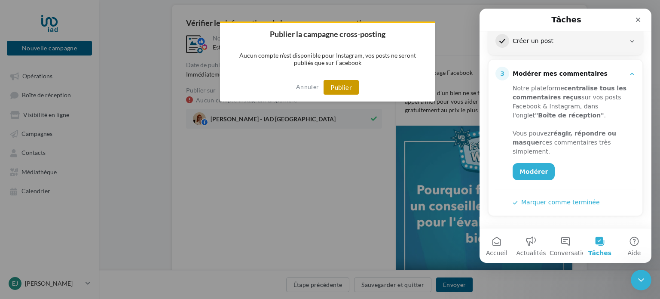
click at [347, 82] on button "Publier" at bounding box center [340, 87] width 35 height 15
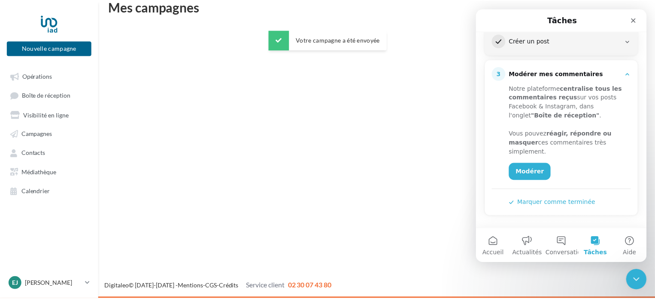
scroll to position [14, 0]
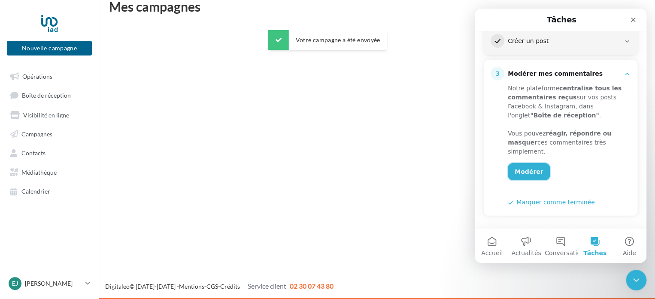
click at [536, 170] on link "Modérer" at bounding box center [529, 171] width 42 height 17
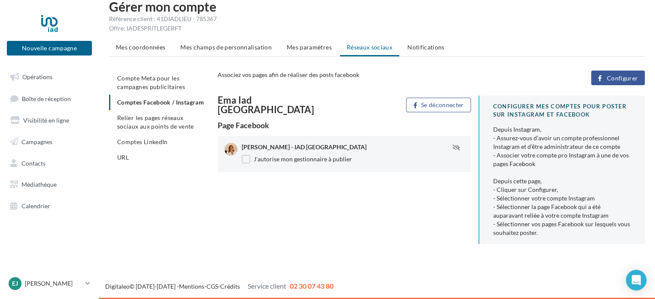
scroll to position [12, 0]
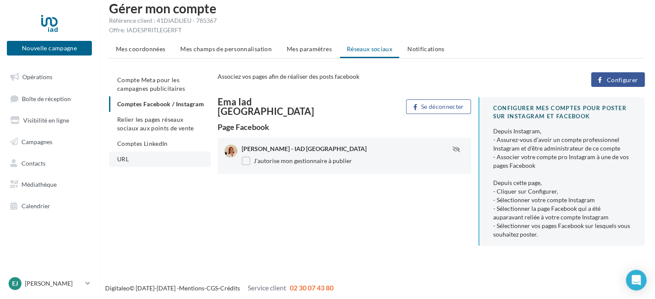
click at [167, 165] on li "URL" at bounding box center [160, 158] width 102 height 15
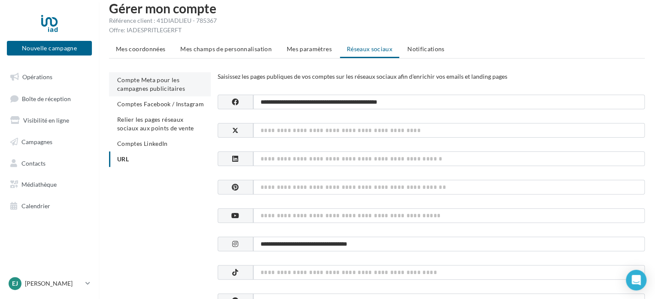
click at [166, 77] on span "Compte Meta pour les campagnes publicitaires" at bounding box center [151, 84] width 68 height 16
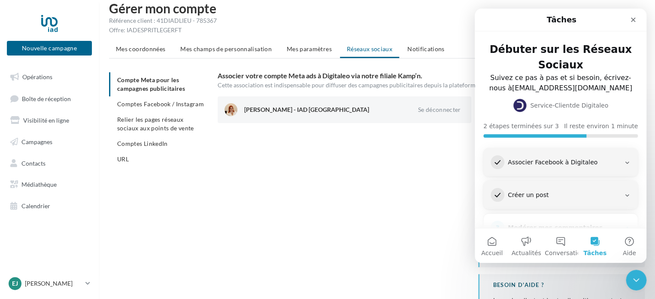
scroll to position [13, 0]
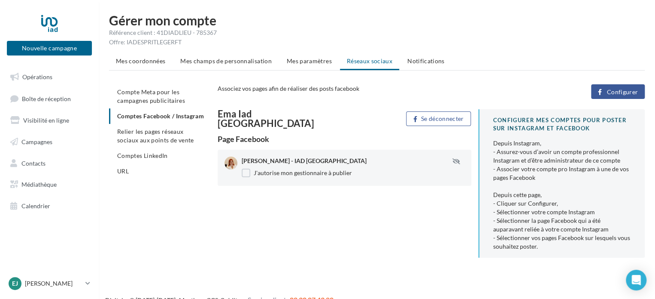
click at [308, 88] on span "Associez vos pages afin de réaliser des posts facebook" at bounding box center [289, 88] width 142 height 7
click at [601, 85] on button "Configurer" at bounding box center [618, 91] width 54 height 15
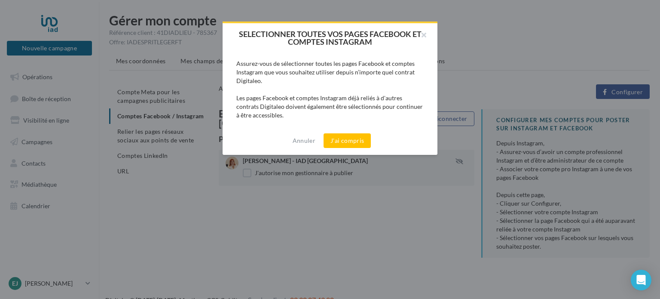
click at [342, 131] on div "Annuler J'ai compris" at bounding box center [329, 140] width 215 height 28
click at [342, 135] on button "J'ai compris" at bounding box center [346, 140] width 47 height 15
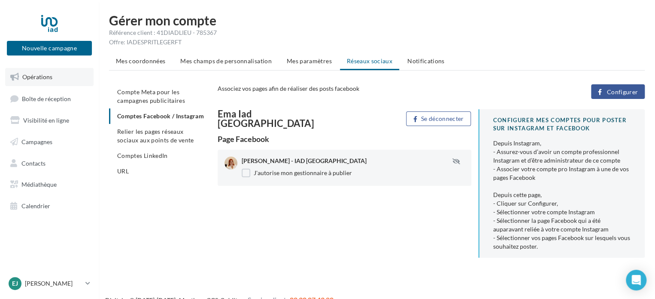
click at [55, 78] on link "Opérations" at bounding box center [49, 77] width 88 height 18
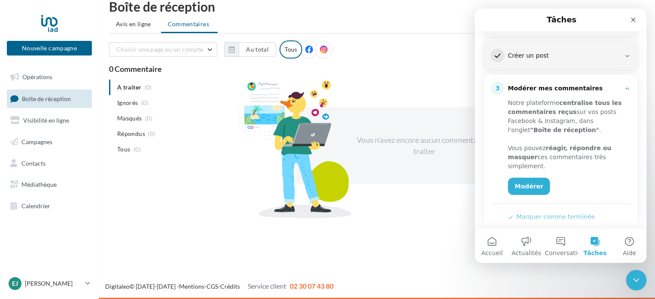
scroll to position [154, 0]
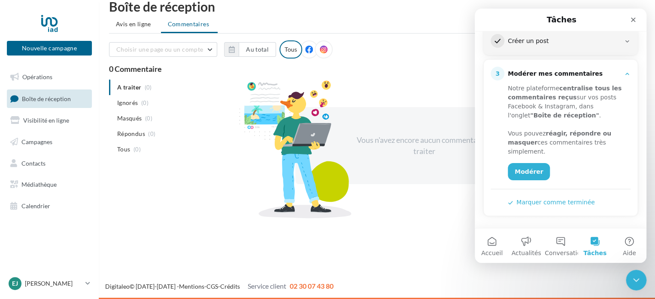
click at [535, 201] on button "Marquer comme terminée" at bounding box center [551, 202] width 87 height 9
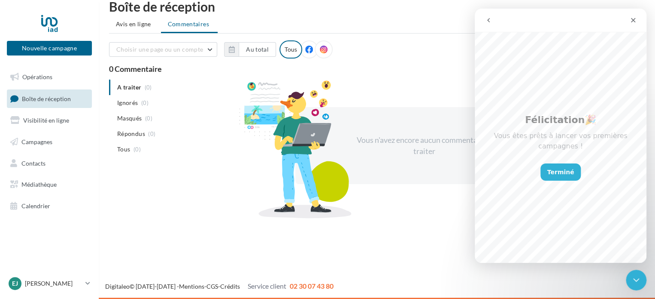
scroll to position [0, 0]
click at [560, 163] on button "Terminé" at bounding box center [561, 171] width 41 height 17
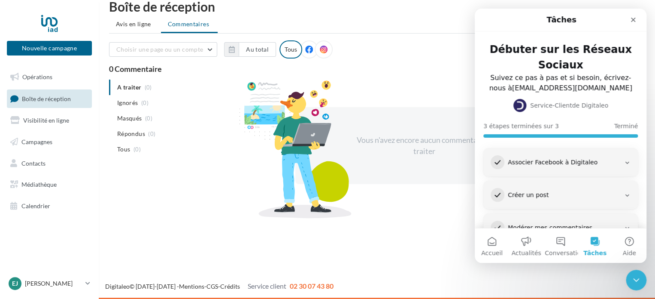
scroll to position [26, 0]
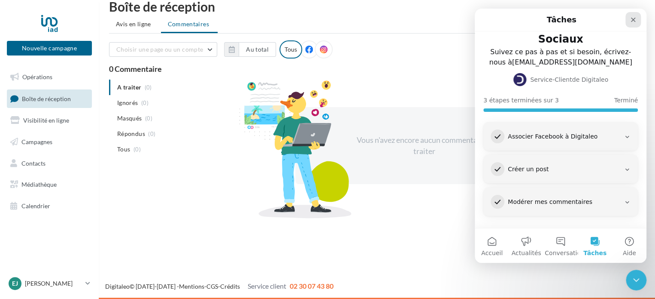
click at [632, 21] on icon "Fermer" at bounding box center [633, 20] width 5 height 5
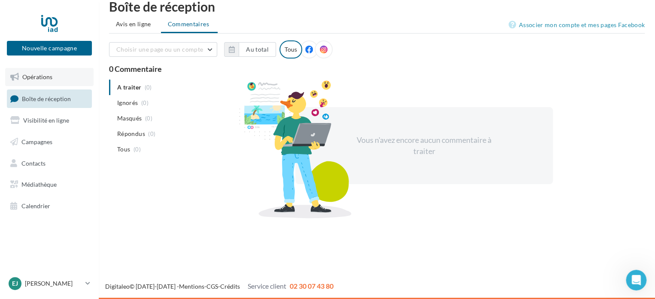
click at [53, 73] on link "Opérations" at bounding box center [49, 77] width 88 height 18
